Goal: Transaction & Acquisition: Purchase product/service

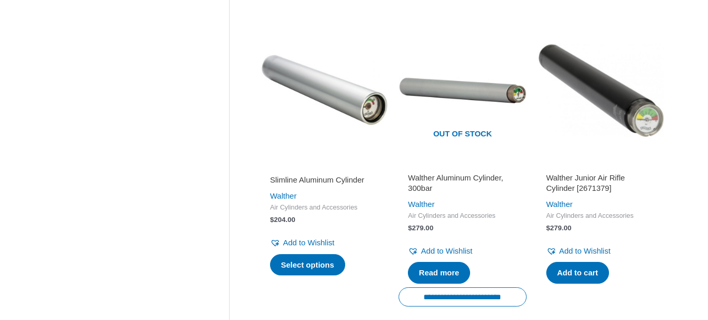
scroll to position [825, 0]
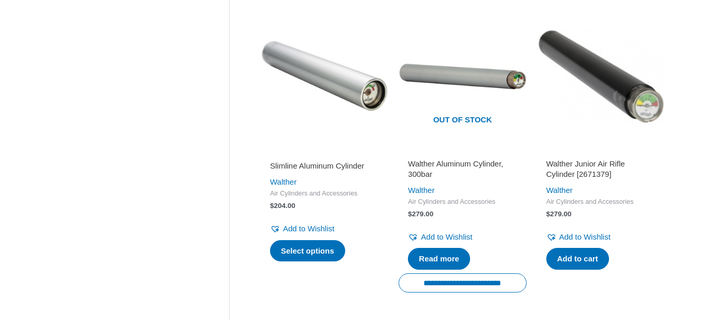
click at [619, 160] on h2 "Walther Junior Air Rifle Cylinder [2671379]" at bounding box center [601, 169] width 109 height 20
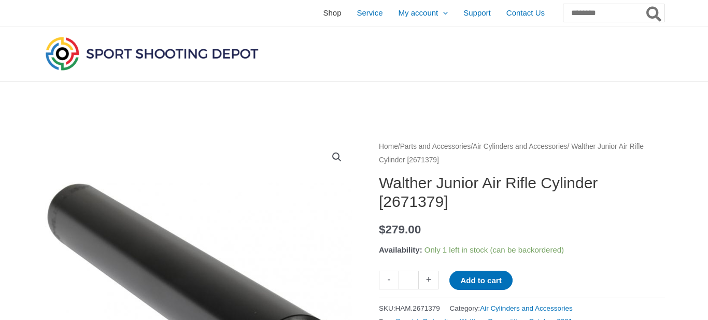
click at [323, 16] on span "Shop" at bounding box center [332, 13] width 18 height 26
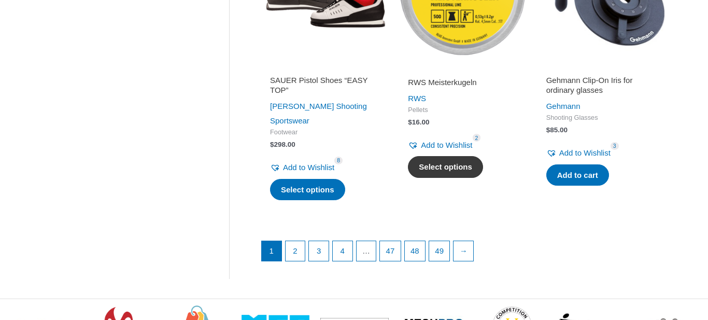
scroll to position [1449, 0]
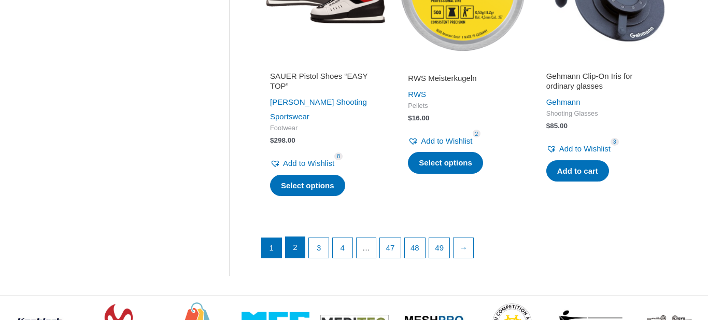
click at [293, 237] on link "2" at bounding box center [296, 247] width 20 height 21
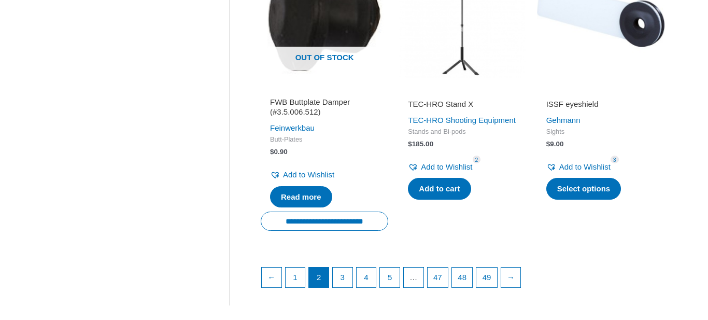
scroll to position [1491, 0]
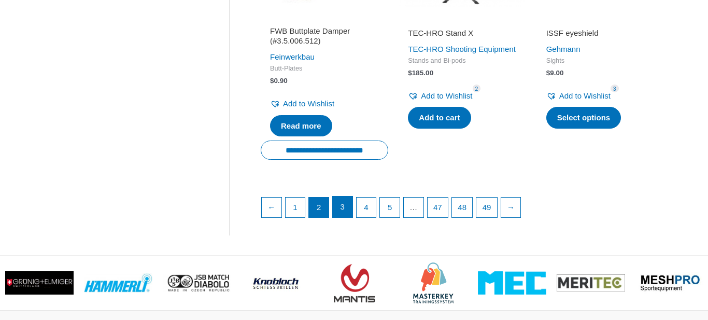
click at [347, 197] on link "3" at bounding box center [343, 207] width 20 height 21
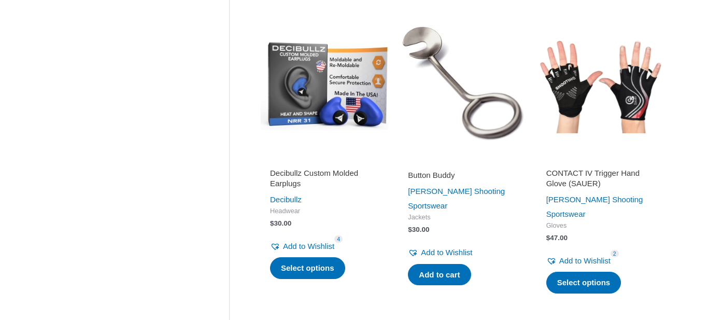
scroll to position [1441, 0]
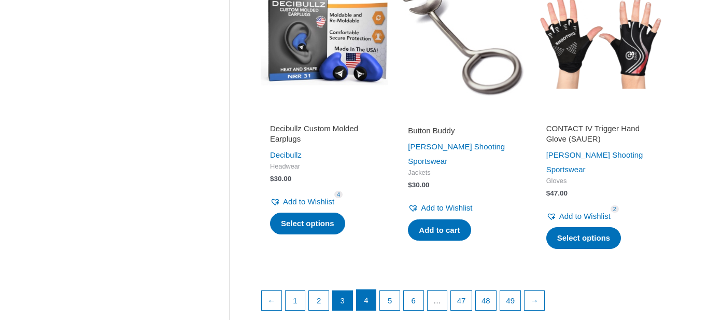
click at [373, 290] on link "4" at bounding box center [367, 300] width 20 height 21
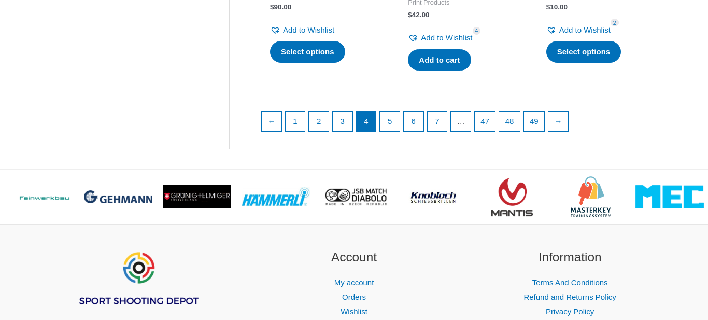
scroll to position [1562, 0]
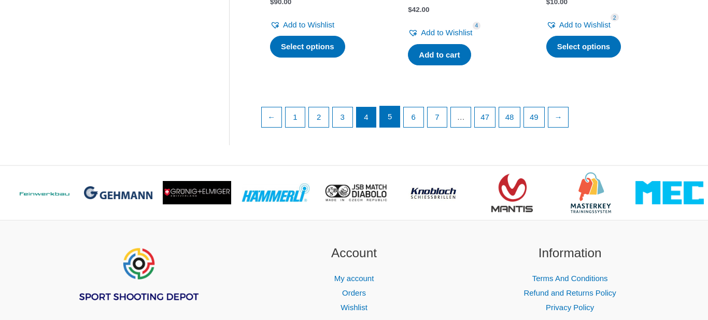
click at [397, 107] on link "5" at bounding box center [390, 116] width 20 height 21
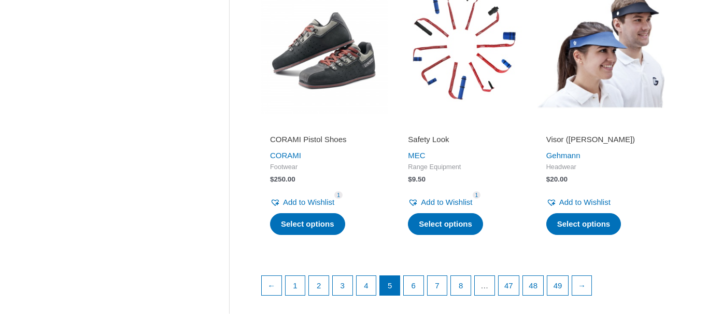
scroll to position [1419, 0]
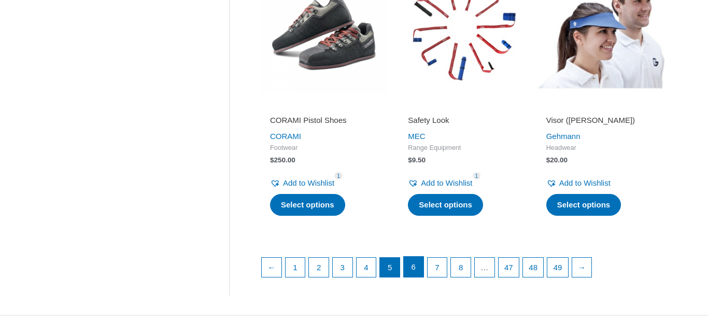
click at [422, 258] on link "6" at bounding box center [414, 267] width 20 height 21
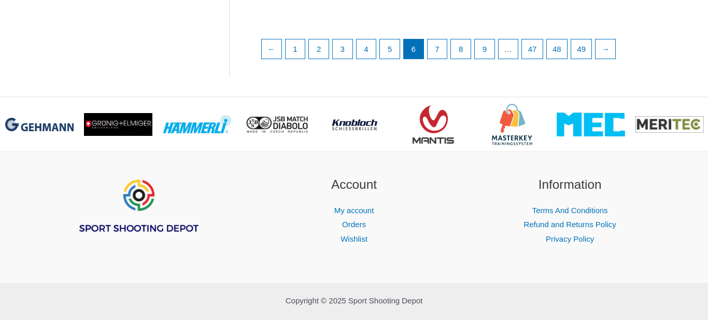
scroll to position [1658, 0]
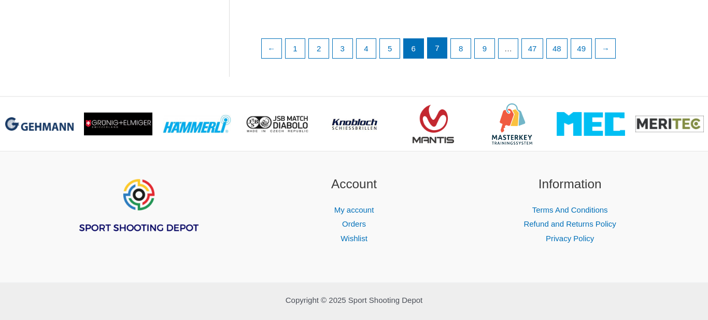
click at [440, 51] on link "7" at bounding box center [438, 48] width 20 height 21
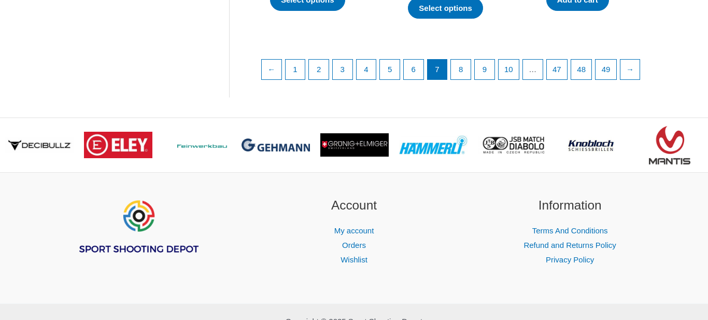
scroll to position [1637, 0]
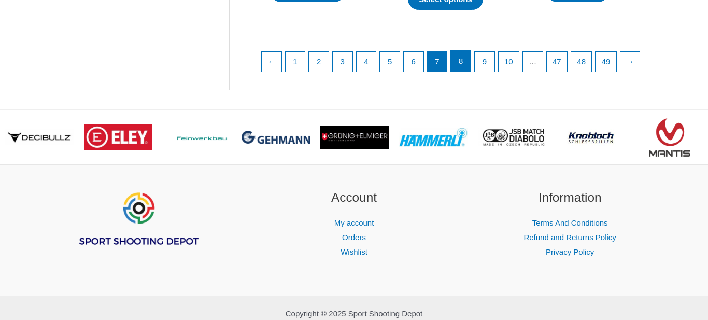
click at [466, 60] on link "8" at bounding box center [461, 61] width 20 height 21
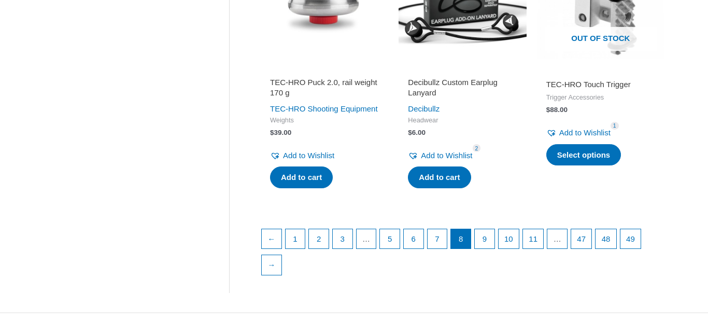
scroll to position [1454, 0]
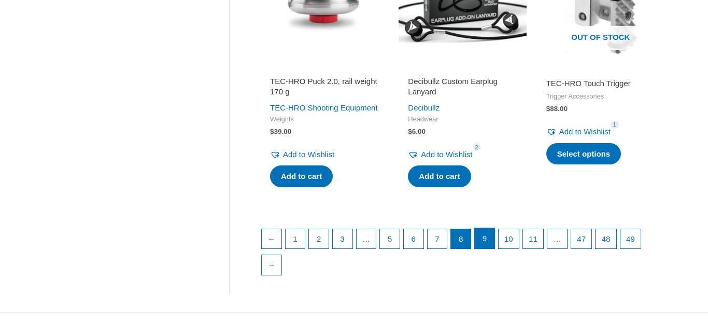
click at [491, 242] on link "9" at bounding box center [485, 238] width 20 height 21
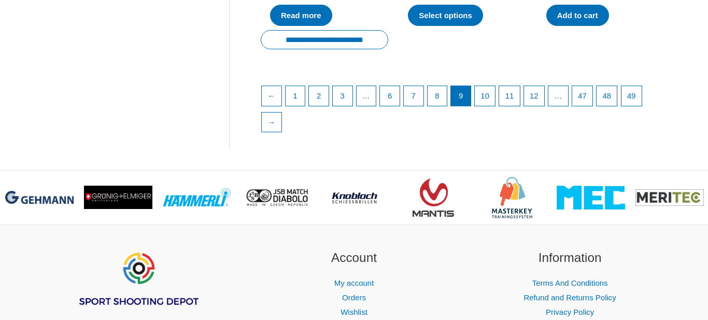
scroll to position [1644, 0]
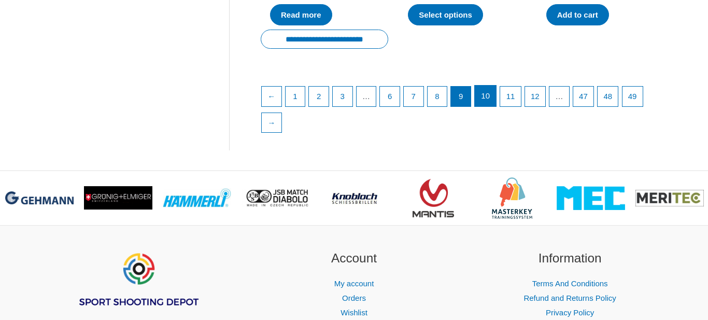
click at [491, 86] on link "10" at bounding box center [485, 96] width 21 height 21
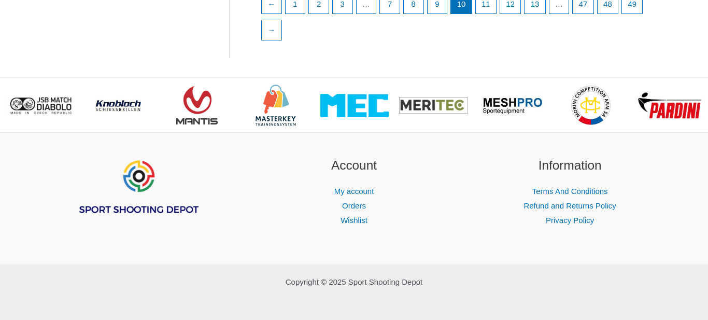
scroll to position [1725, 0]
